Goal: Find contact information: Find contact information

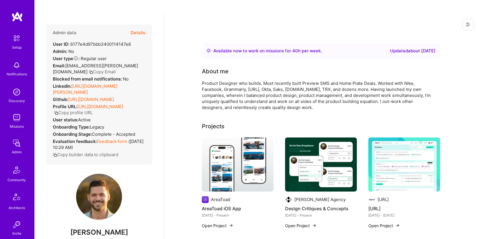
click at [89, 69] on button "Copy Email" at bounding box center [102, 72] width 27 height 6
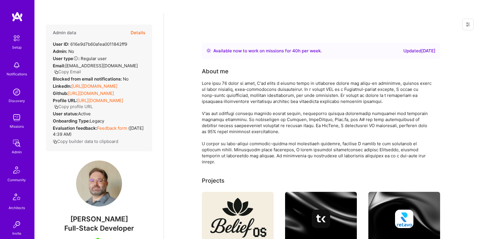
click at [74, 69] on button "Copy Email" at bounding box center [67, 72] width 27 height 6
